Goal: Transaction & Acquisition: Purchase product/service

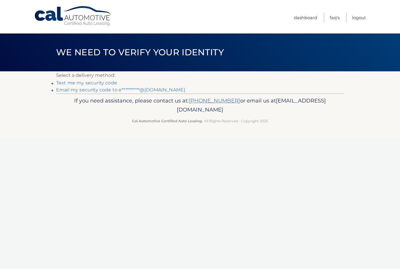
click at [83, 89] on link "**********" at bounding box center [120, 90] width 129 height 6
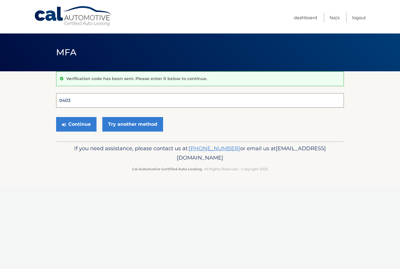
type input "040391"
click at [76, 124] on button "Continue" at bounding box center [76, 124] width 40 height 15
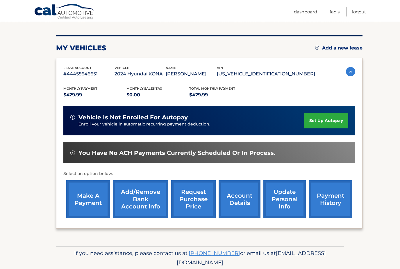
scroll to position [65, 0]
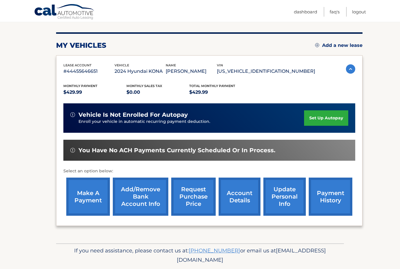
click at [89, 197] on link "make a payment" at bounding box center [88, 196] width 44 height 38
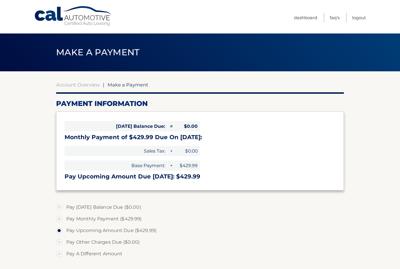
select select "MDYxN2E0NmQtZDI3Ni00YmQxLTgyNmMtYjhiYjBkZWU5N2Vi"
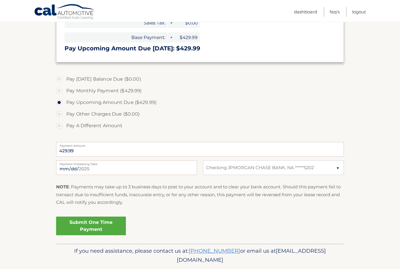
scroll to position [128, 0]
click at [87, 225] on link "Submit One Time Payment" at bounding box center [91, 225] width 70 height 19
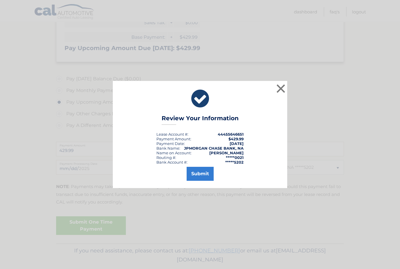
drag, startPoint x: 201, startPoint y: 183, endPoint x: 201, endPoint y: 204, distance: 20.9
click at [201, 181] on button "Submit" at bounding box center [200, 174] width 27 height 14
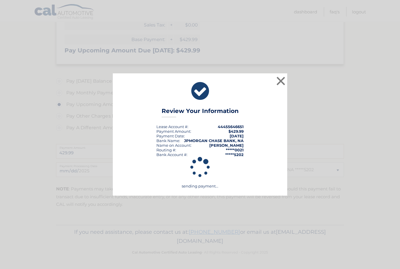
scroll to position [107, 0]
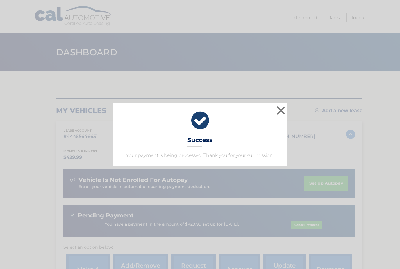
click at [283, 113] on button "×" at bounding box center [281, 110] width 12 height 12
